Goal: Navigation & Orientation: Find specific page/section

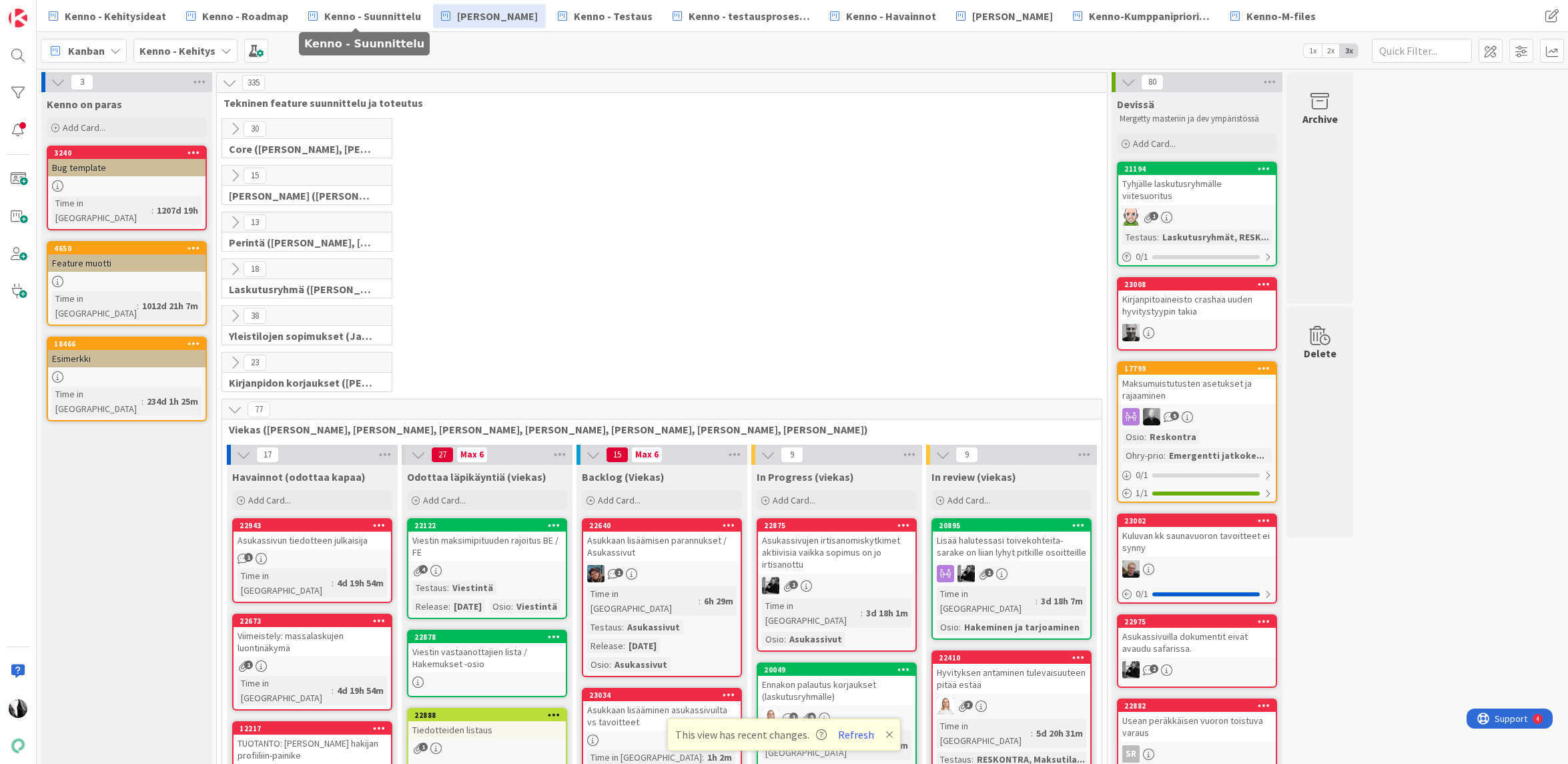
scroll to position [3111, 0]
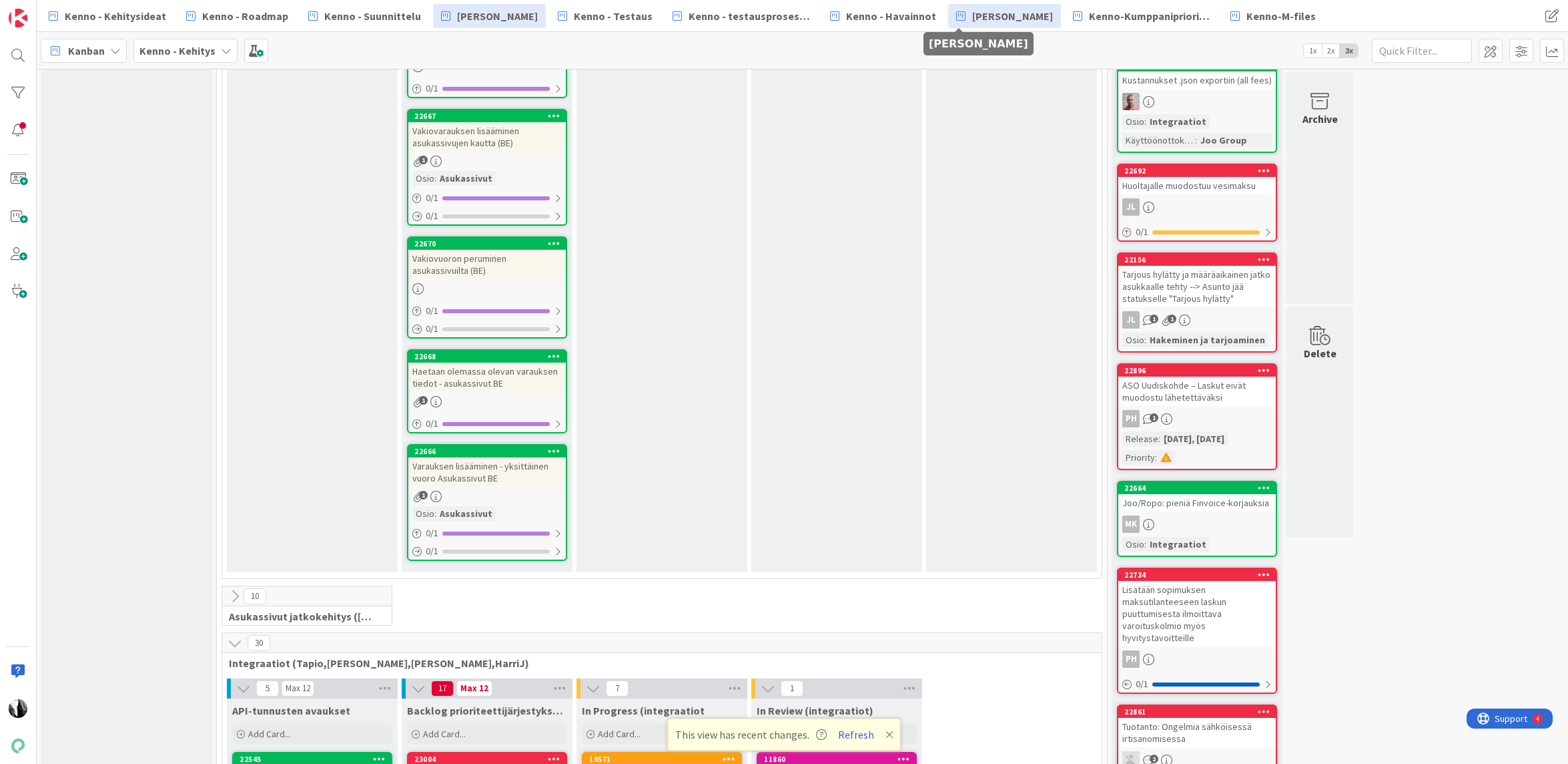
click at [972, 15] on span "[PERSON_NAME]" at bounding box center [1011, 15] width 81 height 16
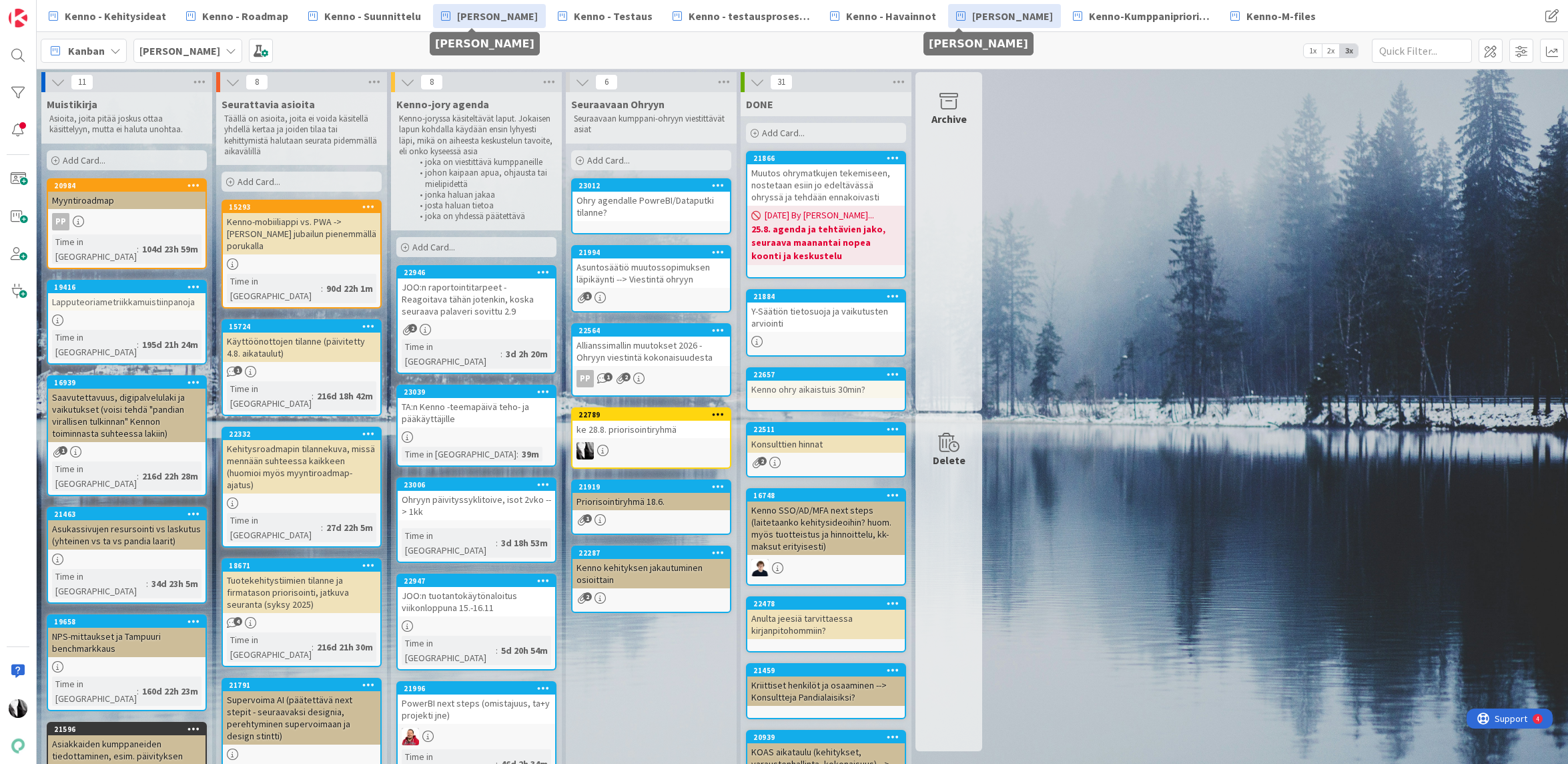
click at [489, 10] on span "[PERSON_NAME]" at bounding box center [497, 15] width 81 height 16
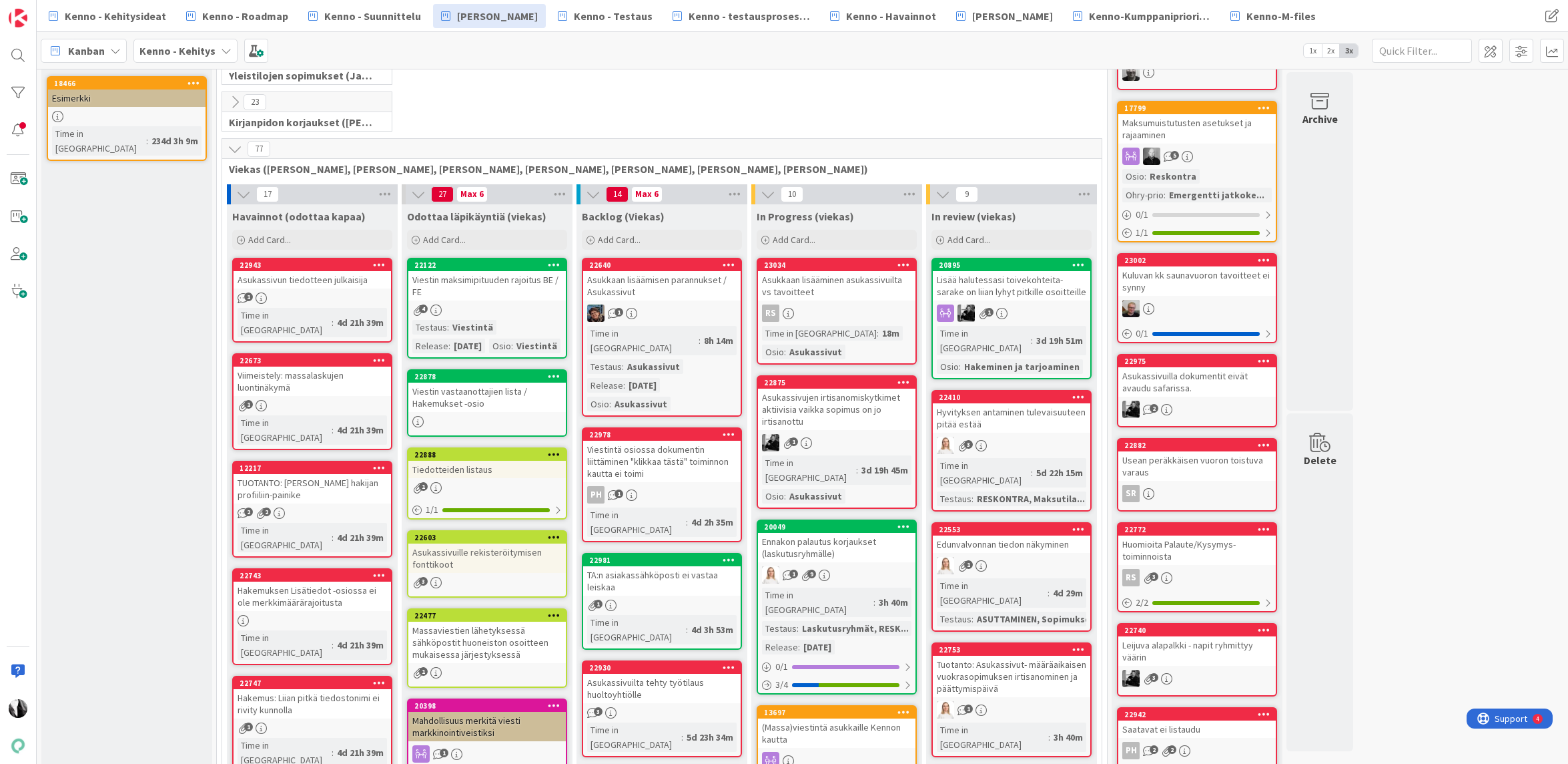
scroll to position [243, 0]
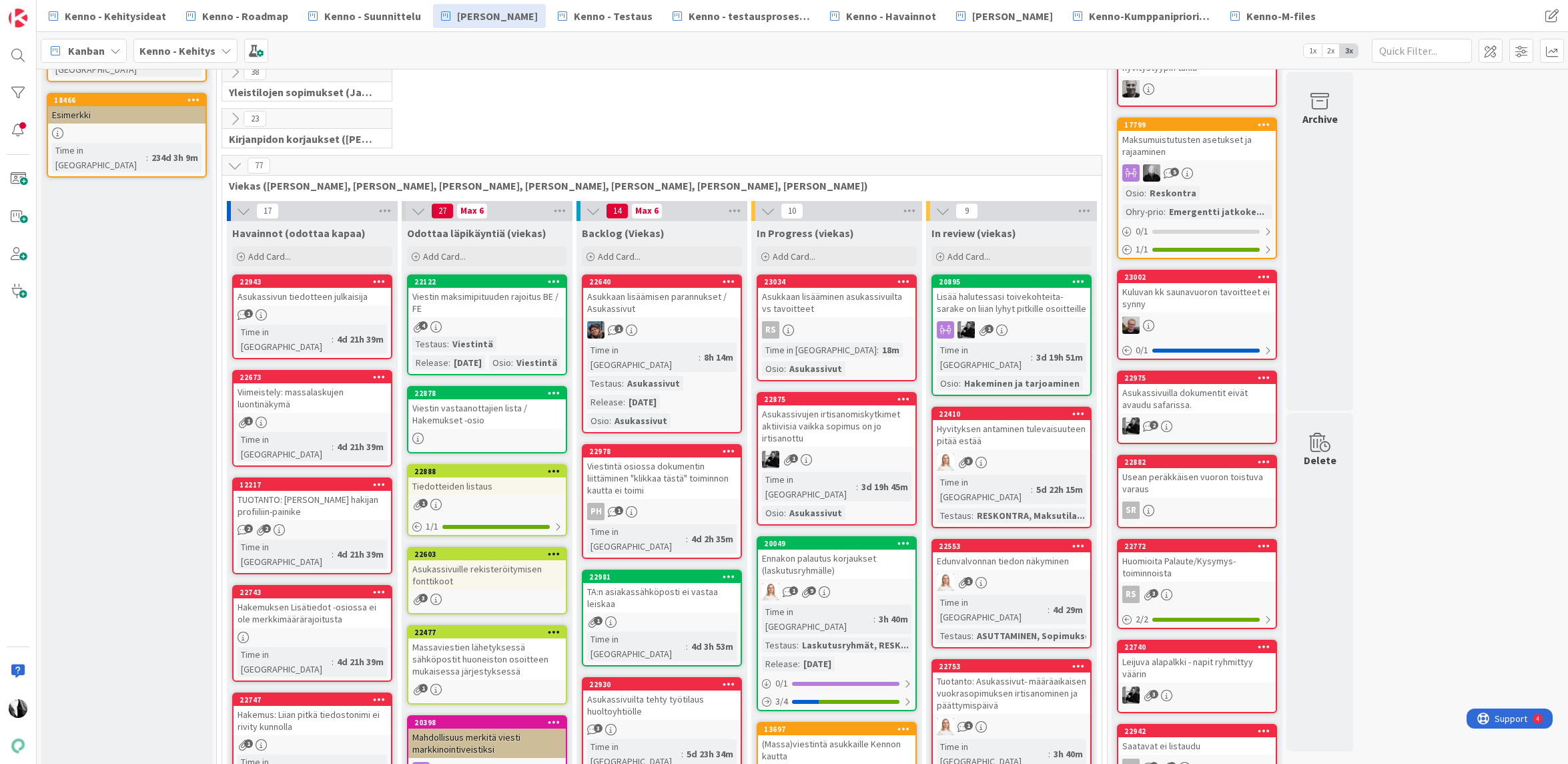
click at [319, 295] on div "Asukassivun tiedotteen julkaisija" at bounding box center [312, 296] width 158 height 17
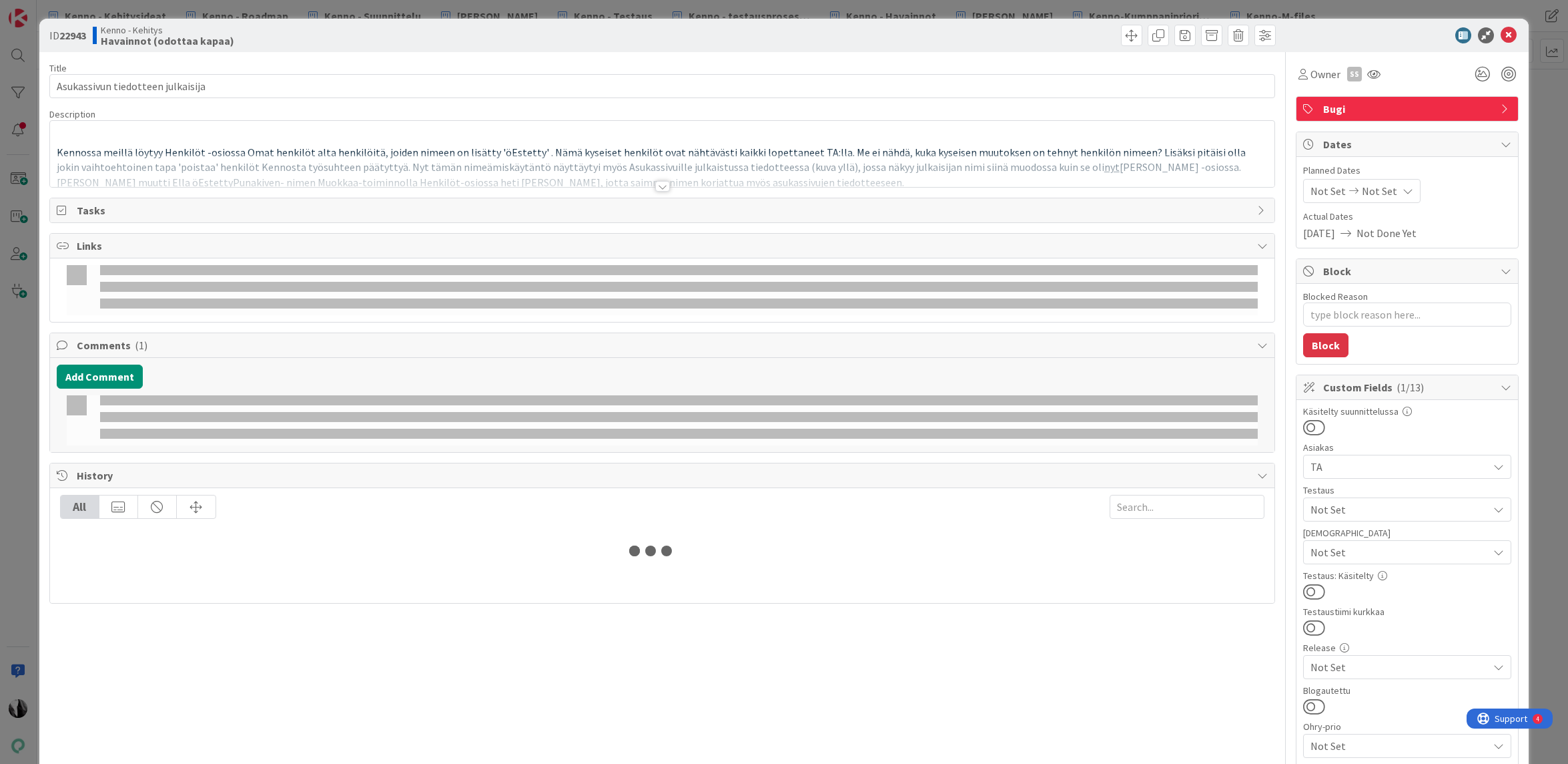
type textarea "x"
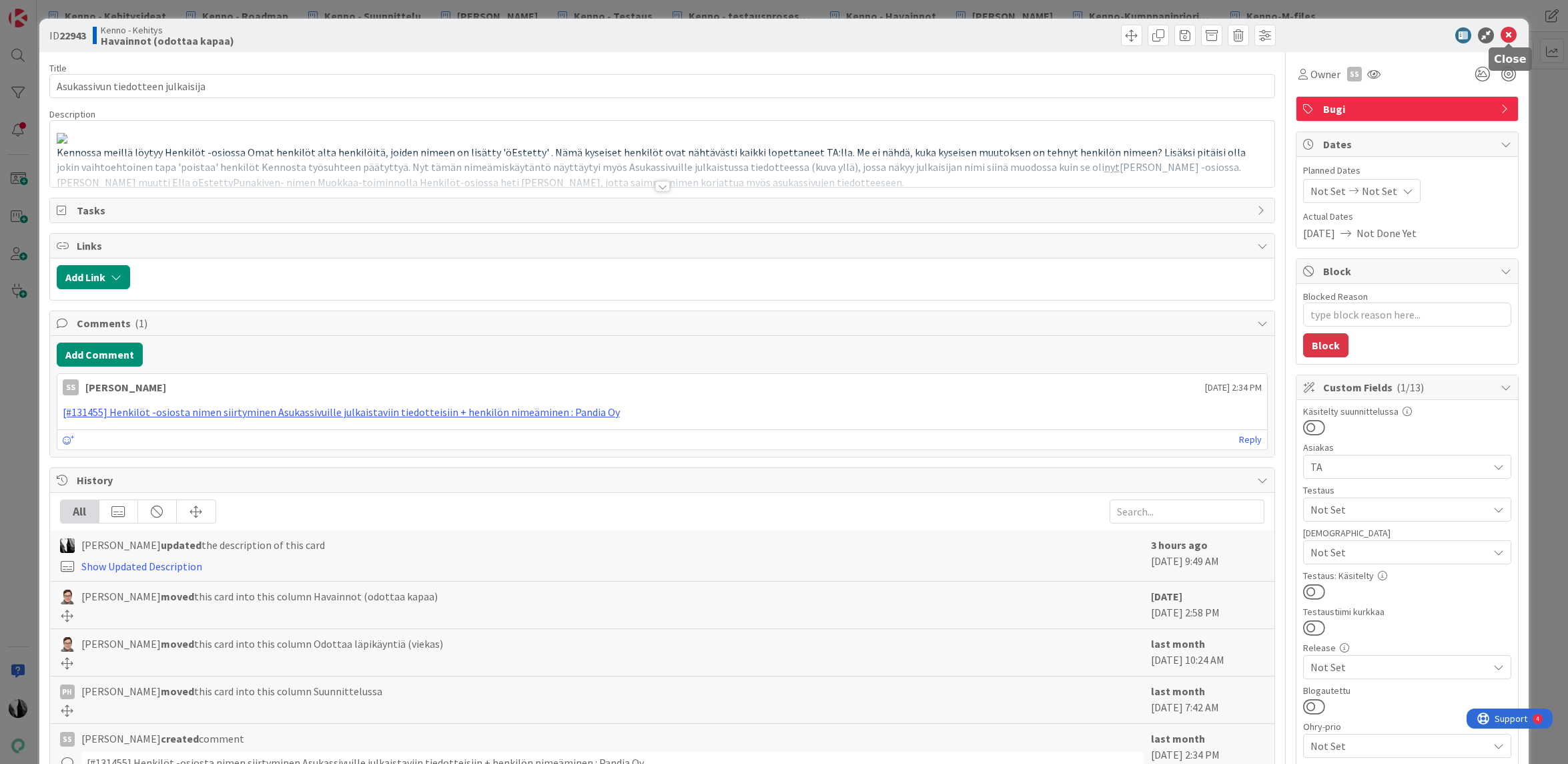
click at [1510, 32] on icon at bounding box center [1508, 35] width 16 height 16
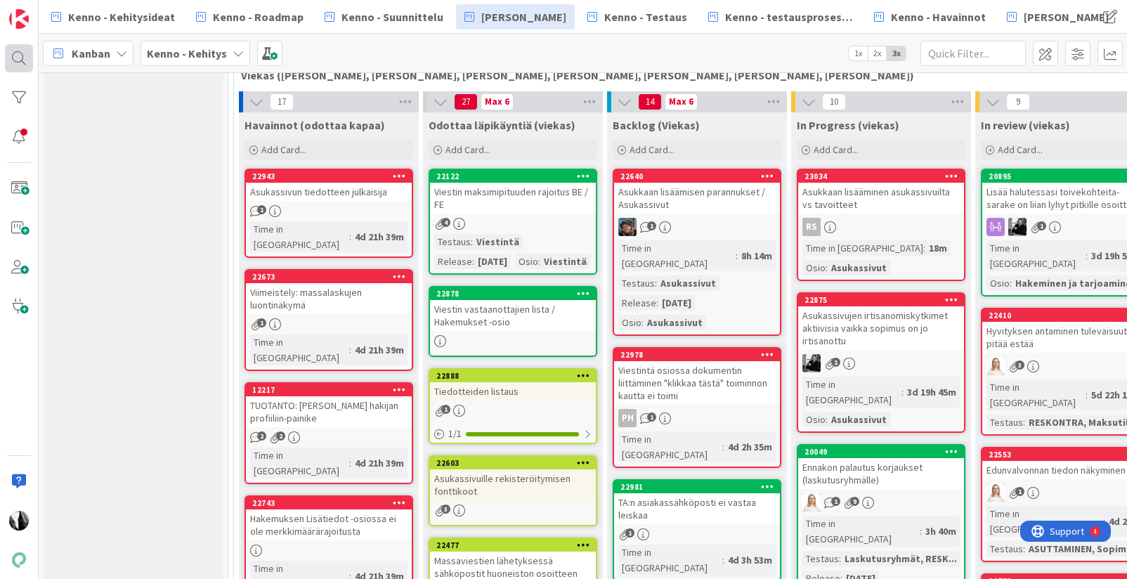
scroll to position [376, 0]
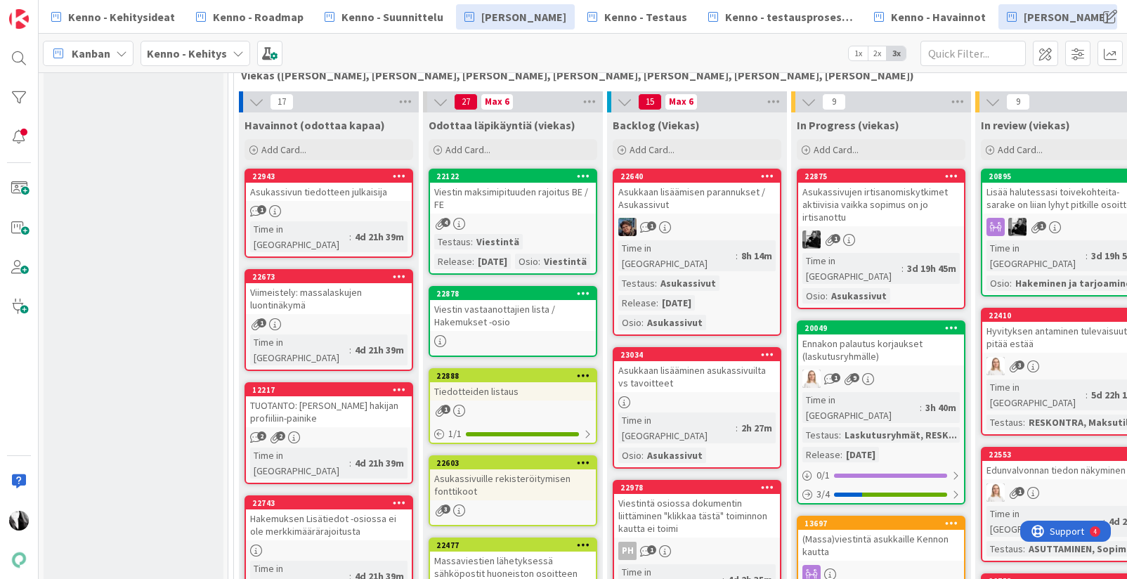
click at [1023, 18] on span "[PERSON_NAME]" at bounding box center [1065, 16] width 85 height 17
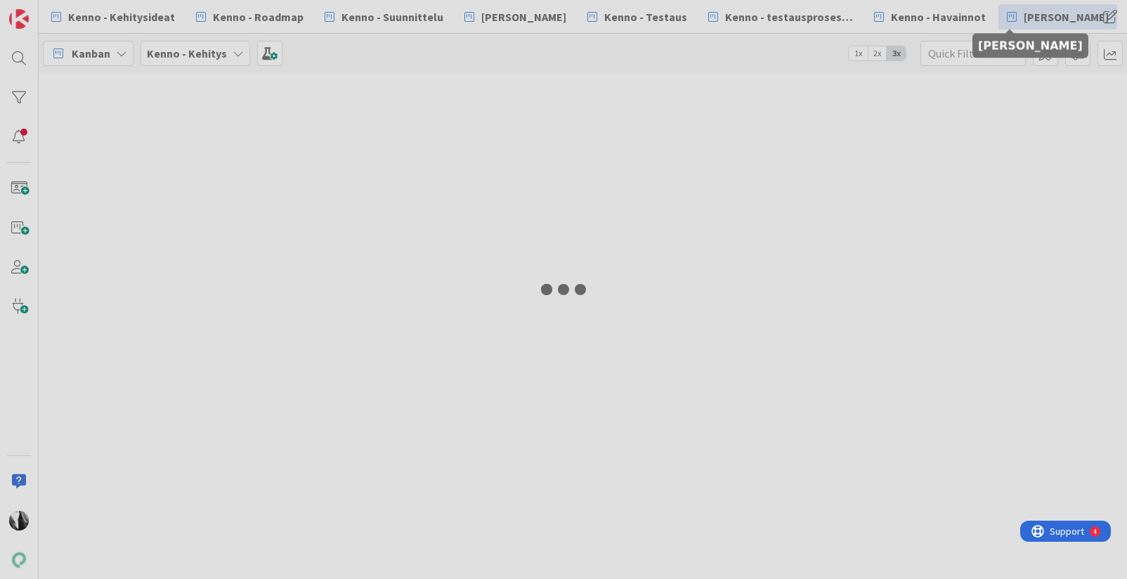
click at [1017, 18] on div "Kenno - Kehitysideat Kenno - Roadmap Kenno - Suunnittelu Kenno Kehitys Kenno - …" at bounding box center [583, 289] width 1088 height 579
